Goal: Information Seeking & Learning: Learn about a topic

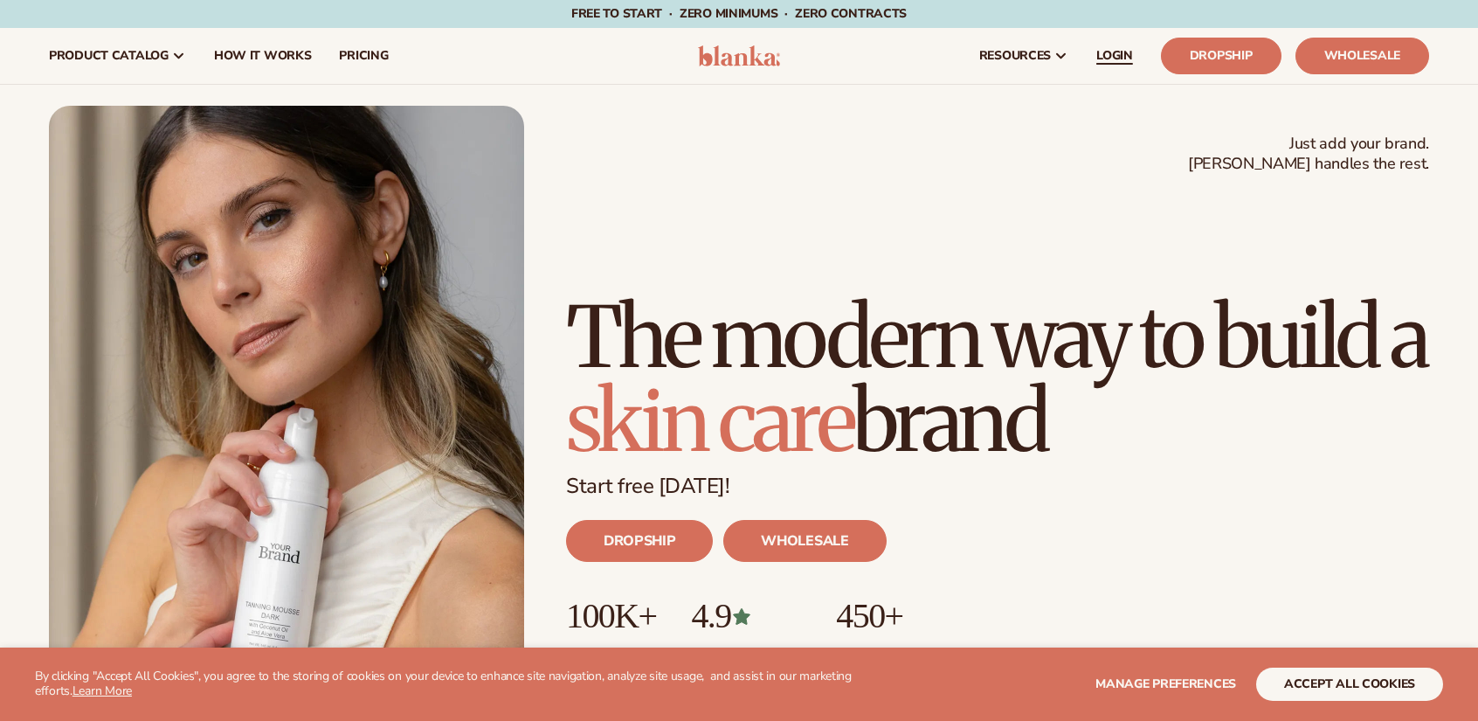
click at [1125, 58] on span "LOGIN" at bounding box center [1114, 56] width 37 height 14
click at [1101, 55] on span "LOGIN" at bounding box center [1114, 56] width 37 height 14
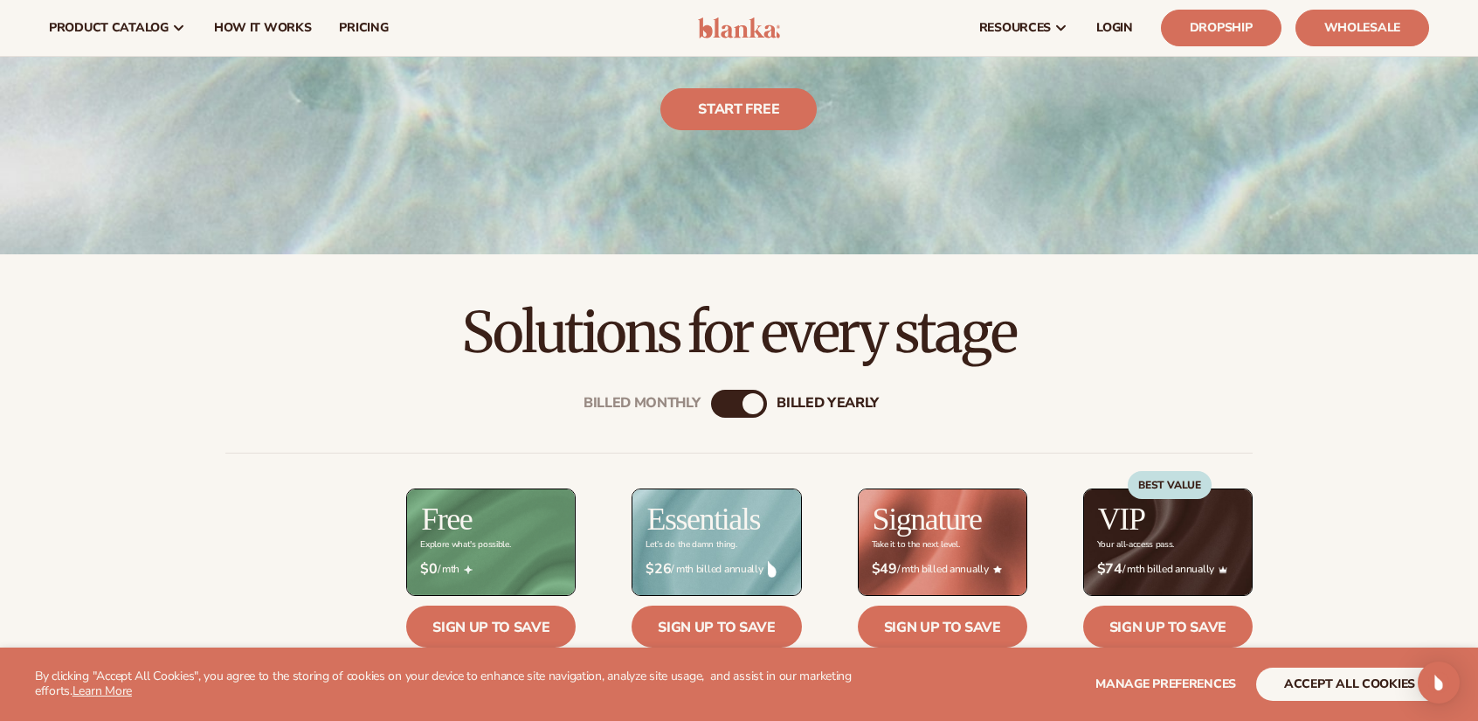
scroll to position [161, 0]
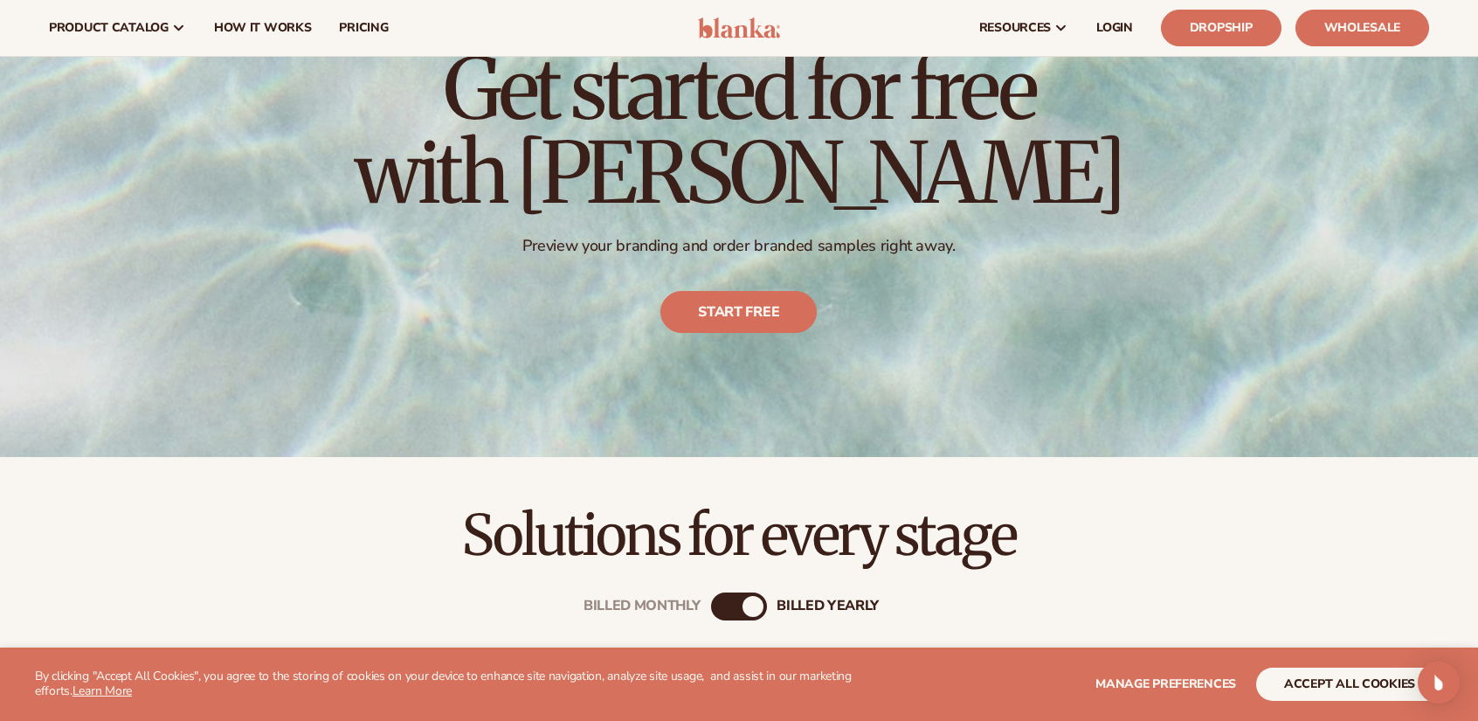
drag, startPoint x: 1485, startPoint y: 109, endPoint x: 1483, endPoint y: 142, distance: 33.2
click at [1477, 142] on html "WE USE COOKIES By clicking "Accept All Cookies", you agree to the storing of co…" at bounding box center [739, 199] width 1478 height 721
